Goal: Transaction & Acquisition: Purchase product/service

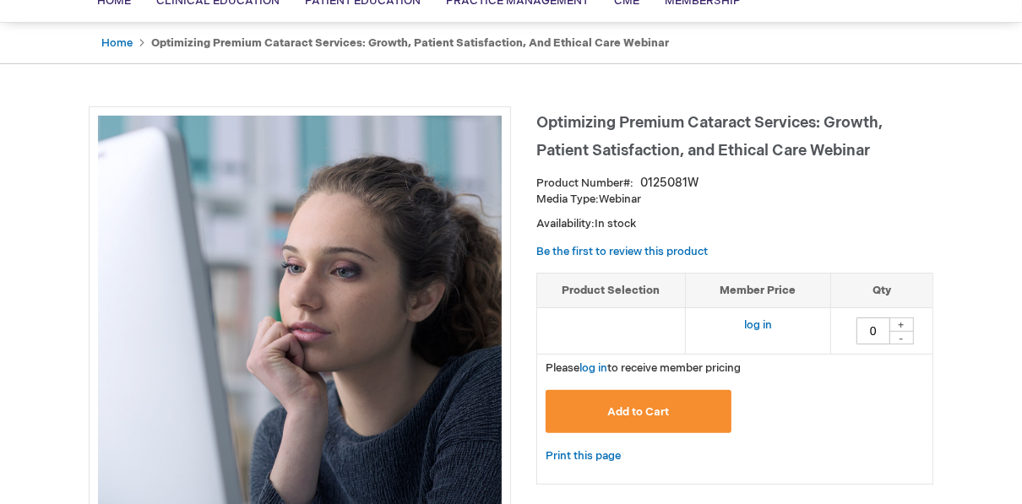
scroll to position [198, 0]
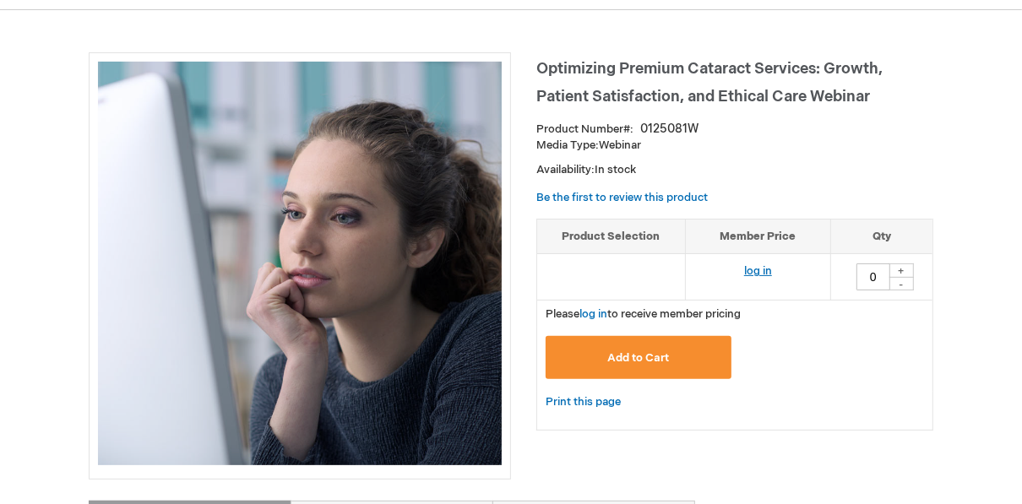
click at [758, 269] on link "log in" at bounding box center [758, 271] width 28 height 14
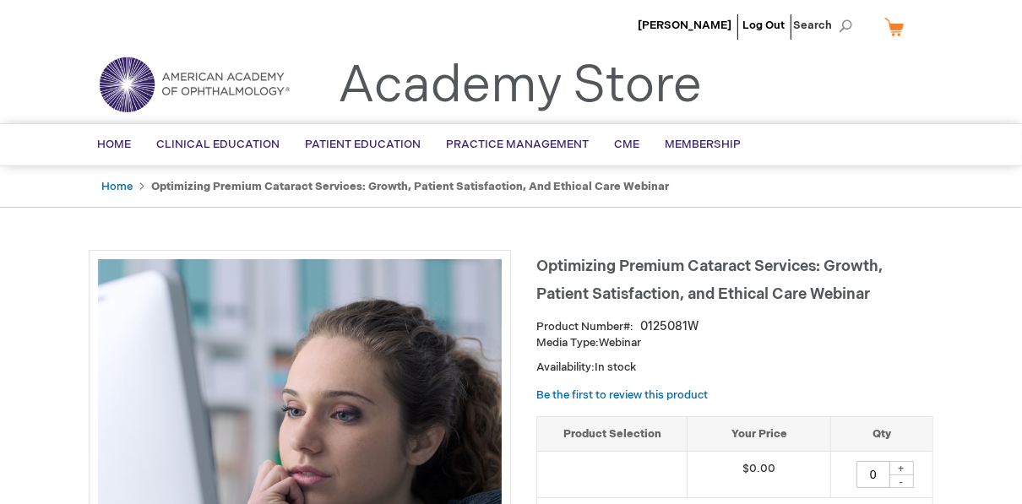
click at [903, 465] on div "+" at bounding box center [900, 468] width 25 height 14
type input "1"
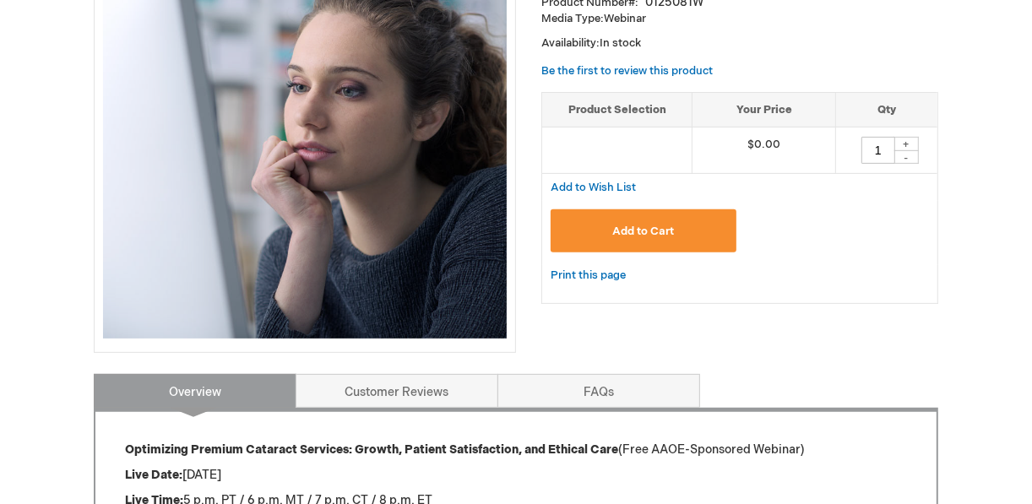
scroll to position [387, 0]
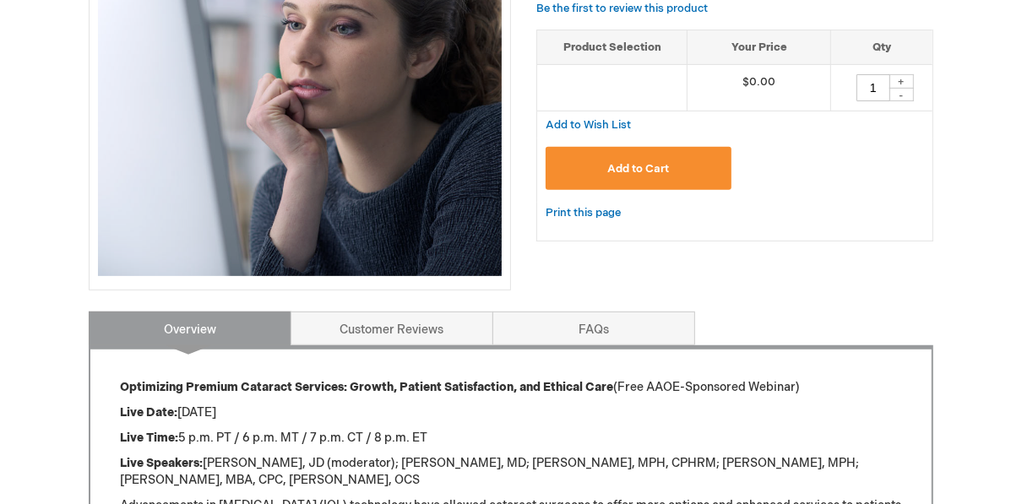
click at [628, 158] on button "Add to Cart" at bounding box center [638, 168] width 186 height 43
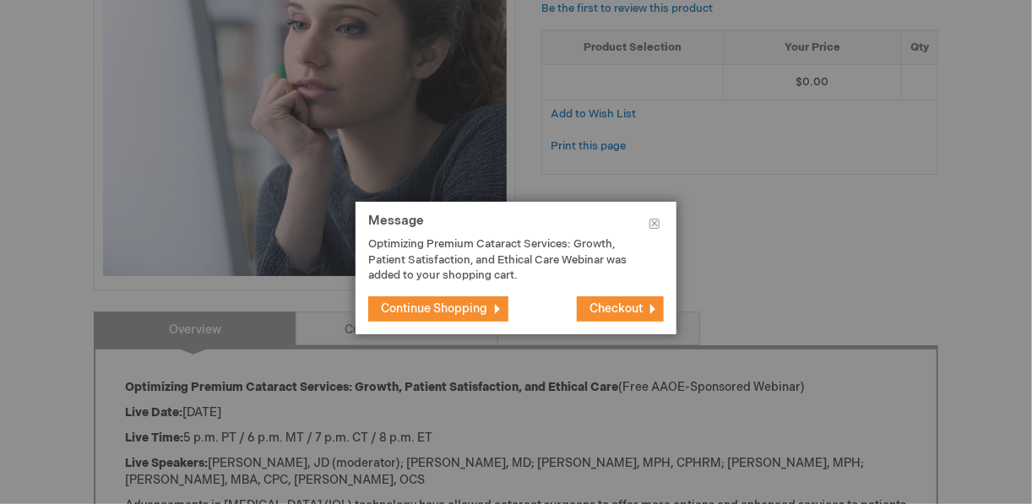
click at [627, 309] on span "Checkout" at bounding box center [615, 308] width 53 height 14
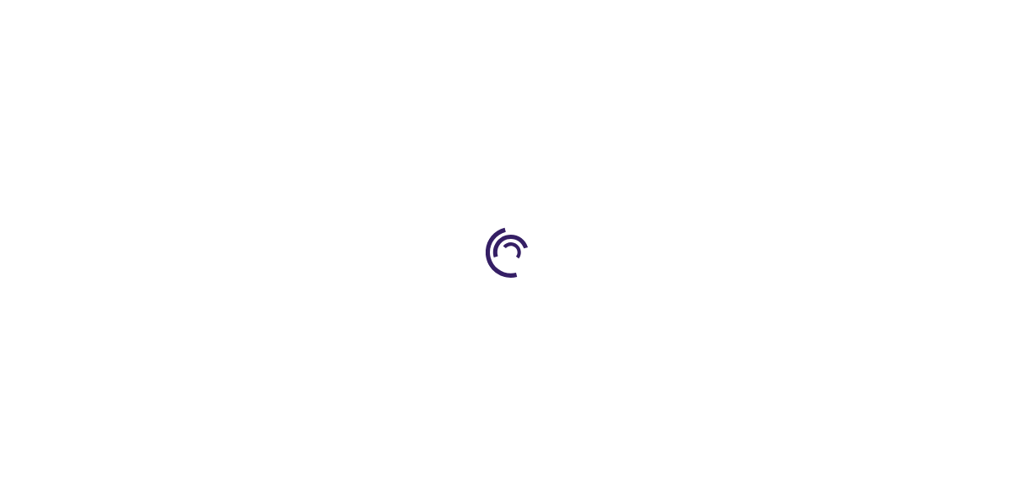
select select "US"
select select "57"
